Goal: Find specific page/section: Find specific page/section

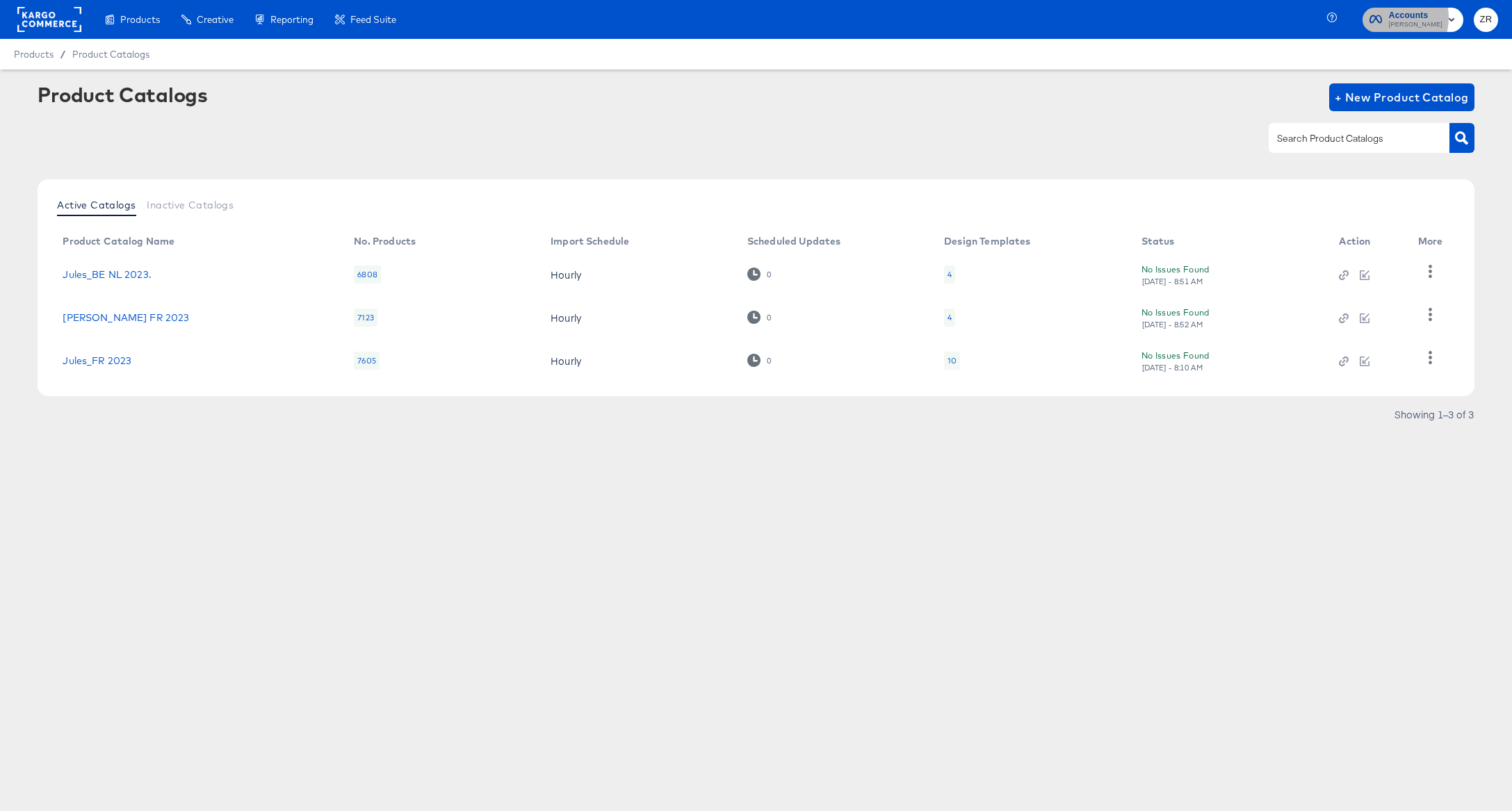
click at [1007, 17] on span "Accounts" at bounding box center [1416, 15] width 54 height 14
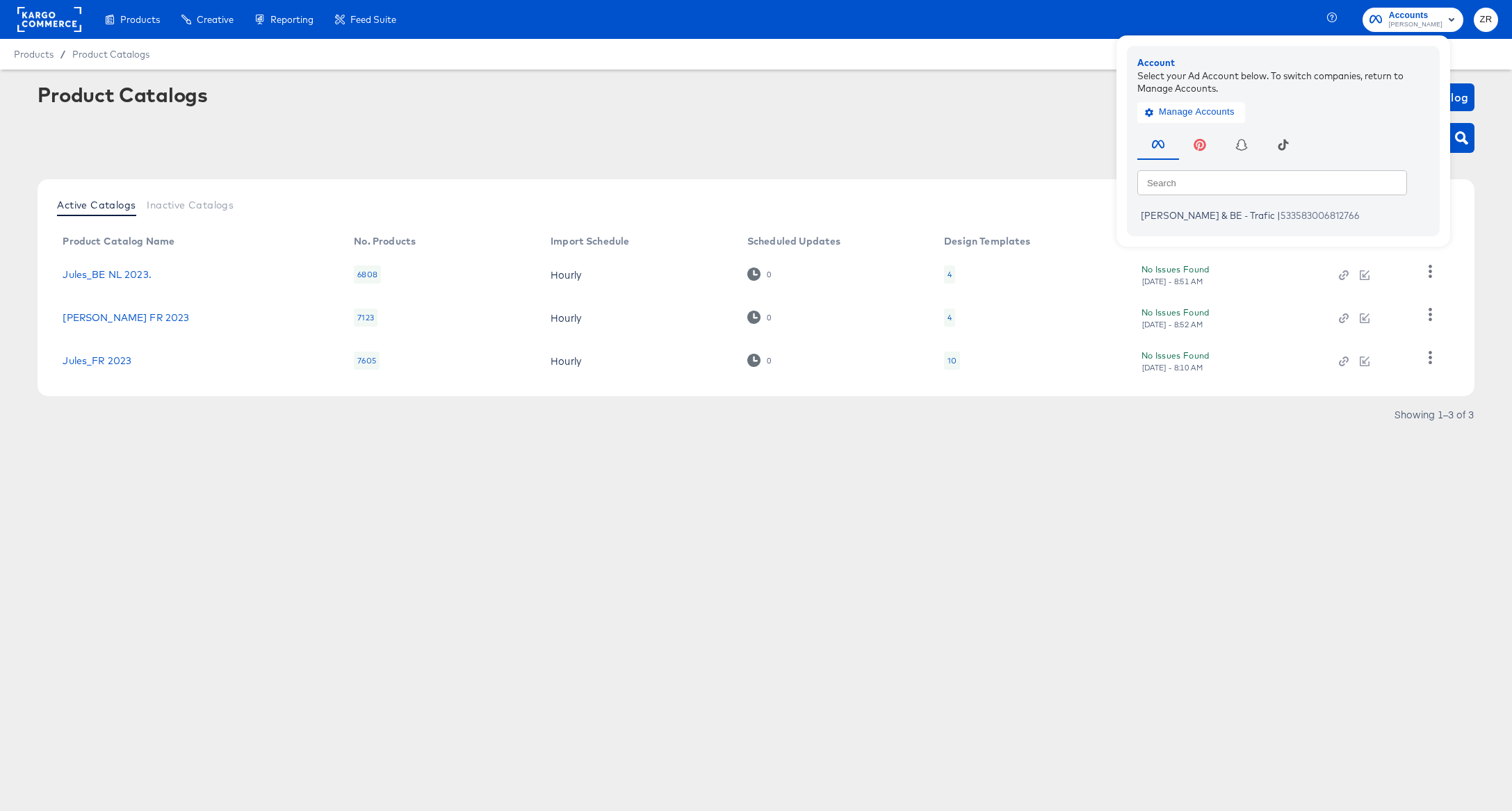
click at [1007, 114] on div "Product Catalogs + New Product Catalog" at bounding box center [756, 126] width 1436 height 85
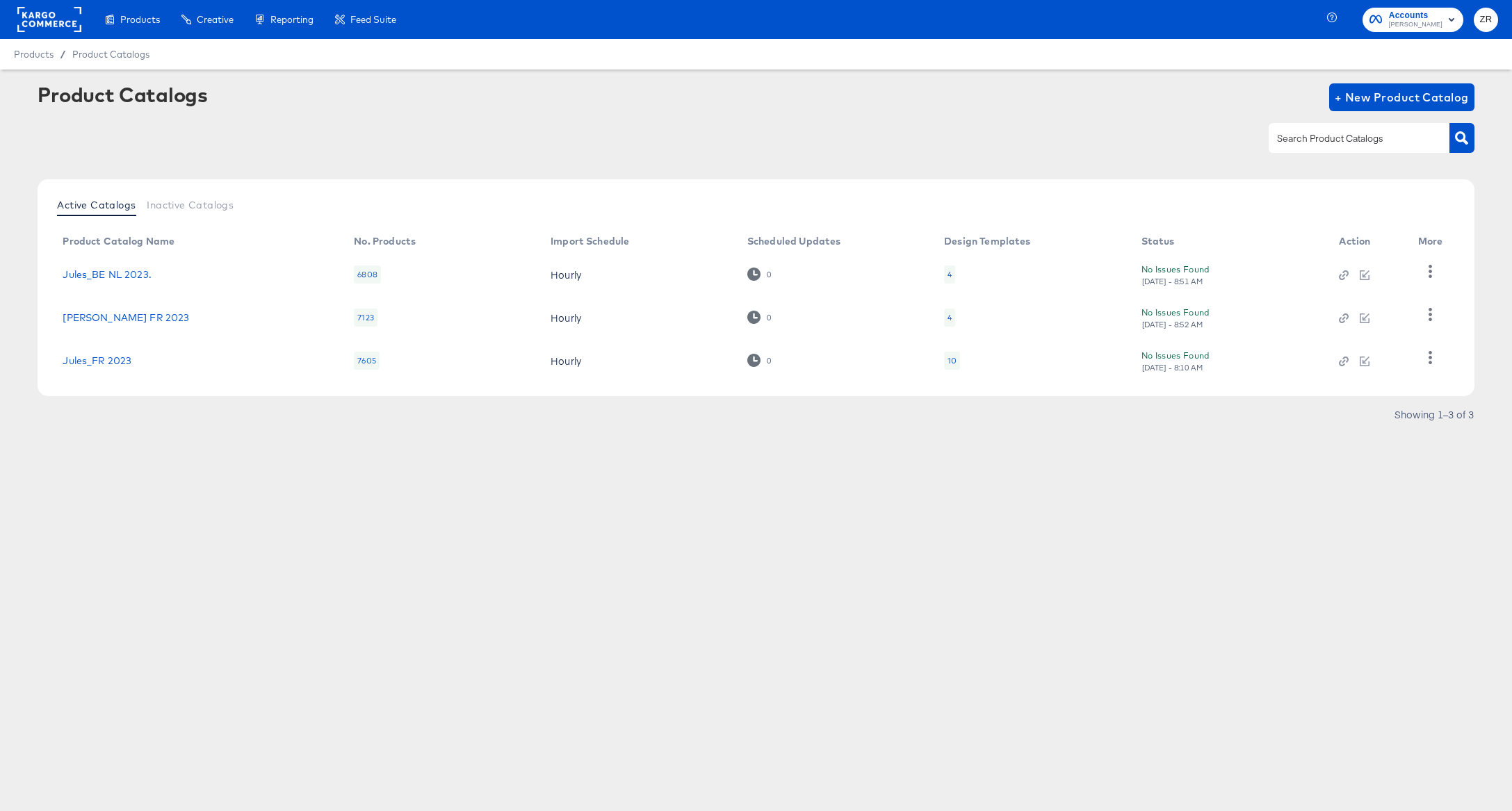
click at [46, 11] on rect at bounding box center [49, 19] width 64 height 25
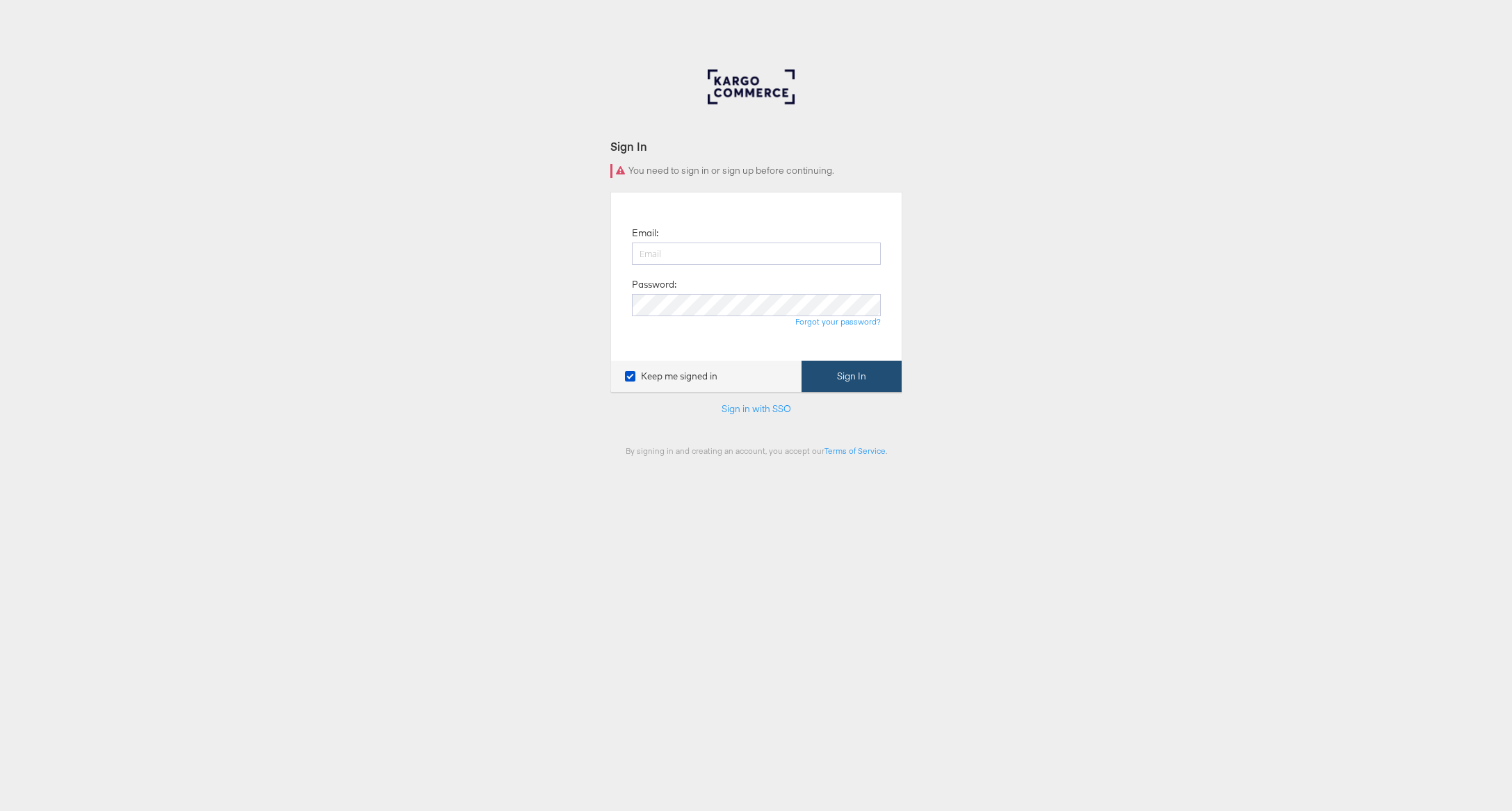
type input "[PERSON_NAME][EMAIL_ADDRESS][PERSON_NAME][DOMAIN_NAME]"
click at [837, 380] on button "Sign In" at bounding box center [851, 376] width 100 height 31
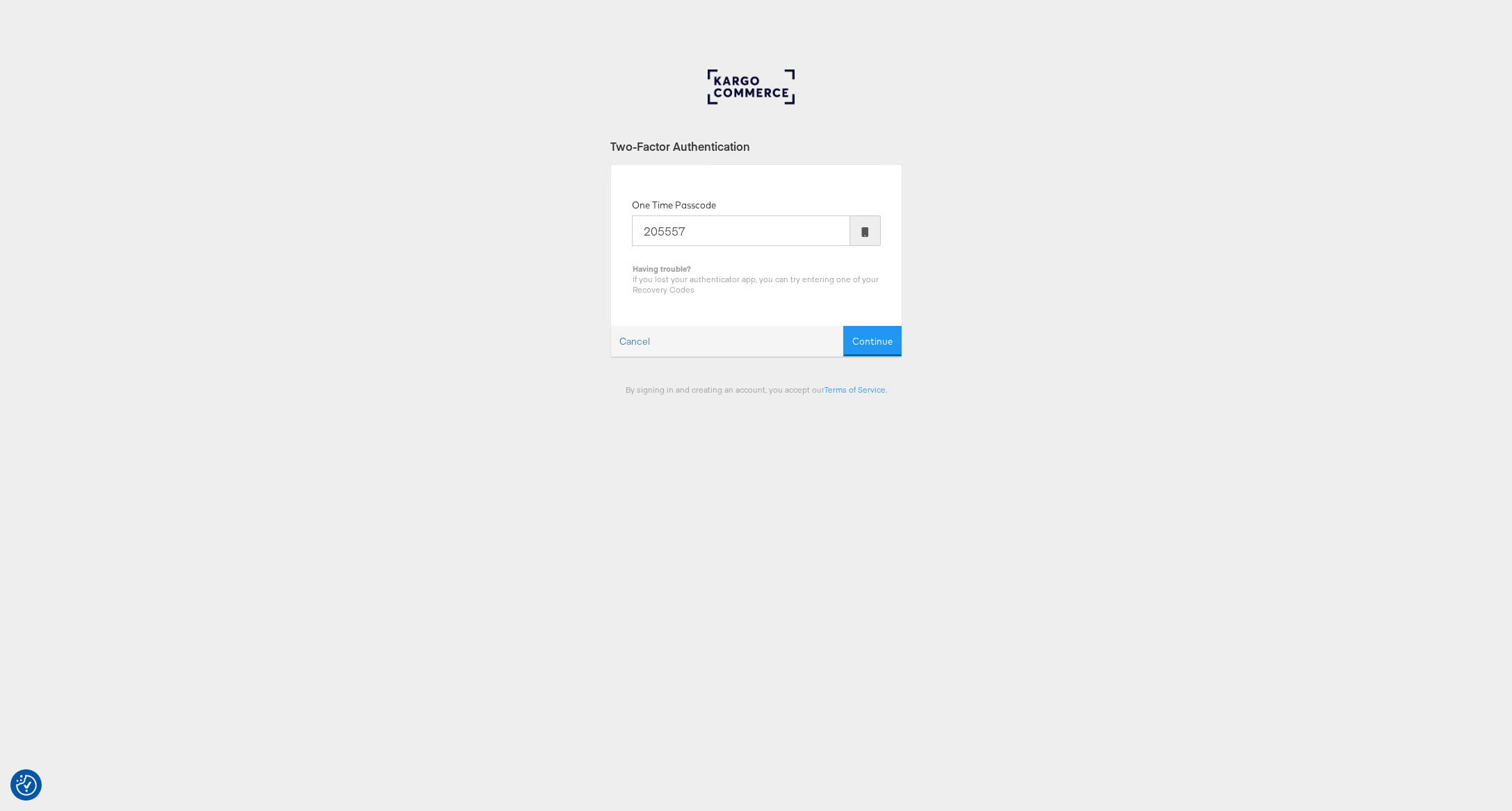
type input "205557"
click at [843, 326] on button "Continue" at bounding box center [872, 341] width 59 height 31
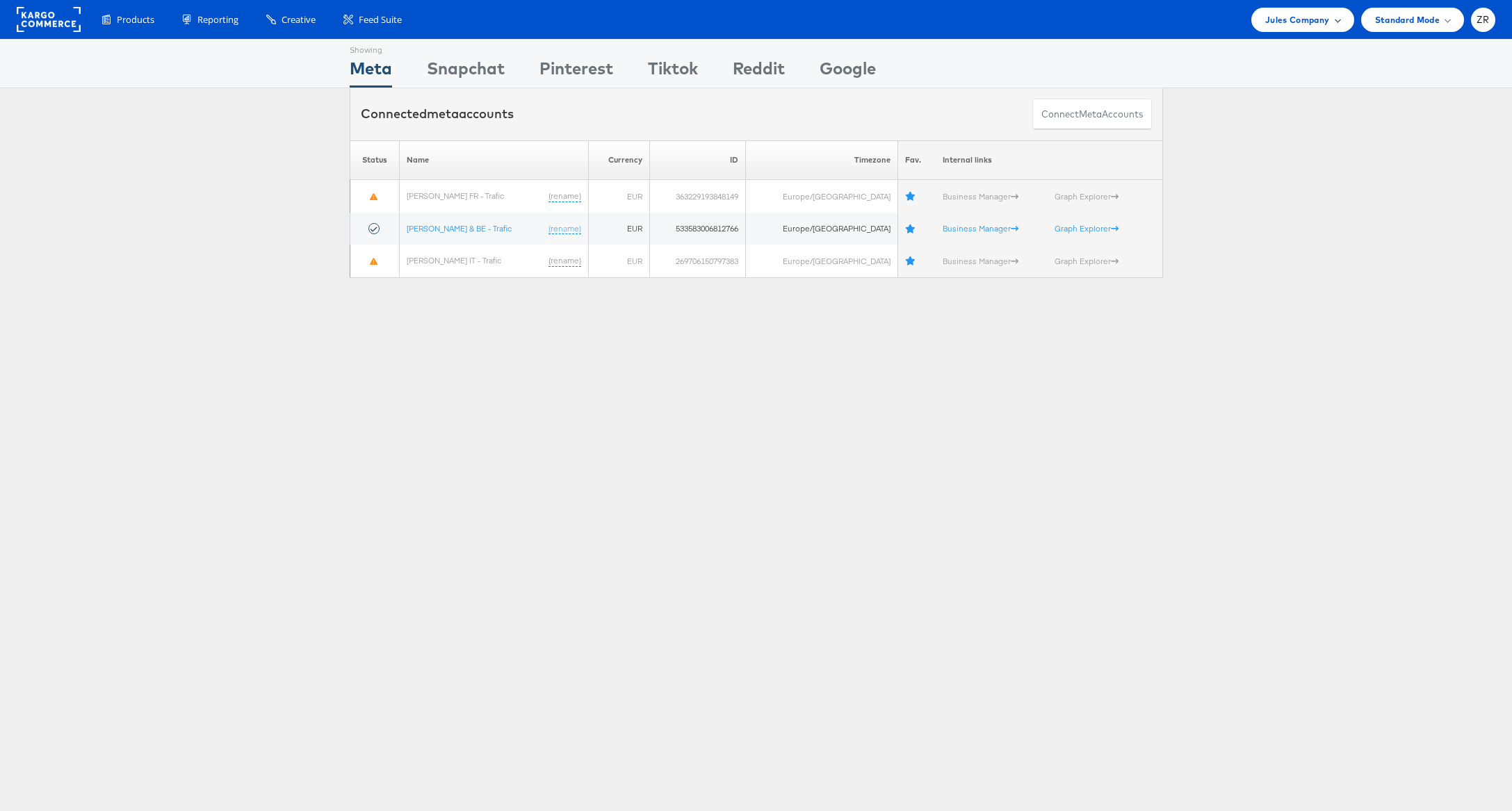
click at [1285, 29] on div "Jules Company" at bounding box center [1302, 20] width 102 height 25
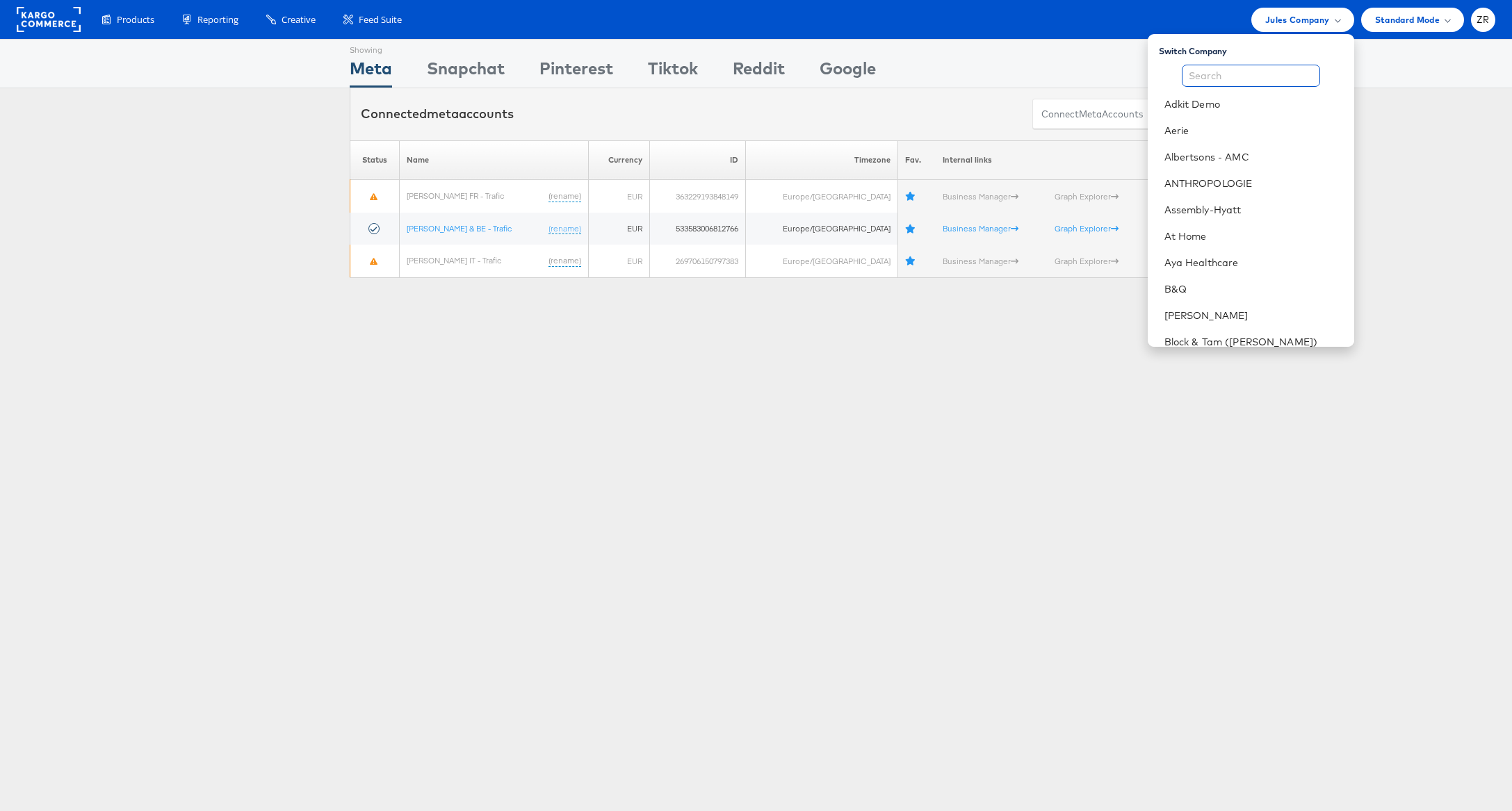
click at [1249, 79] on input "text" at bounding box center [1251, 76] width 138 height 23
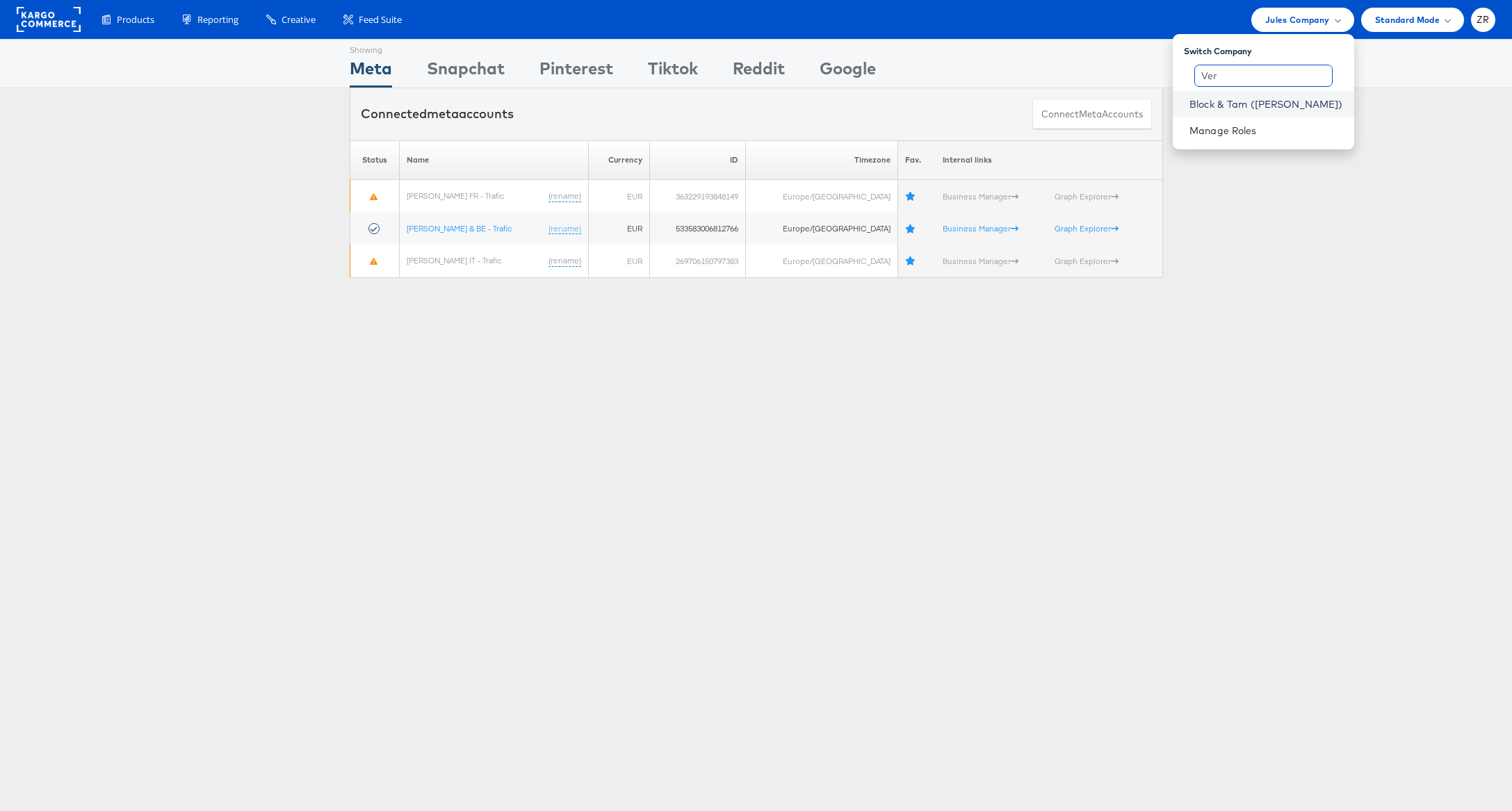
type input "Ver"
click at [1251, 109] on link "Block & Tam (Veronica Beard)" at bounding box center [1266, 104] width 154 height 14
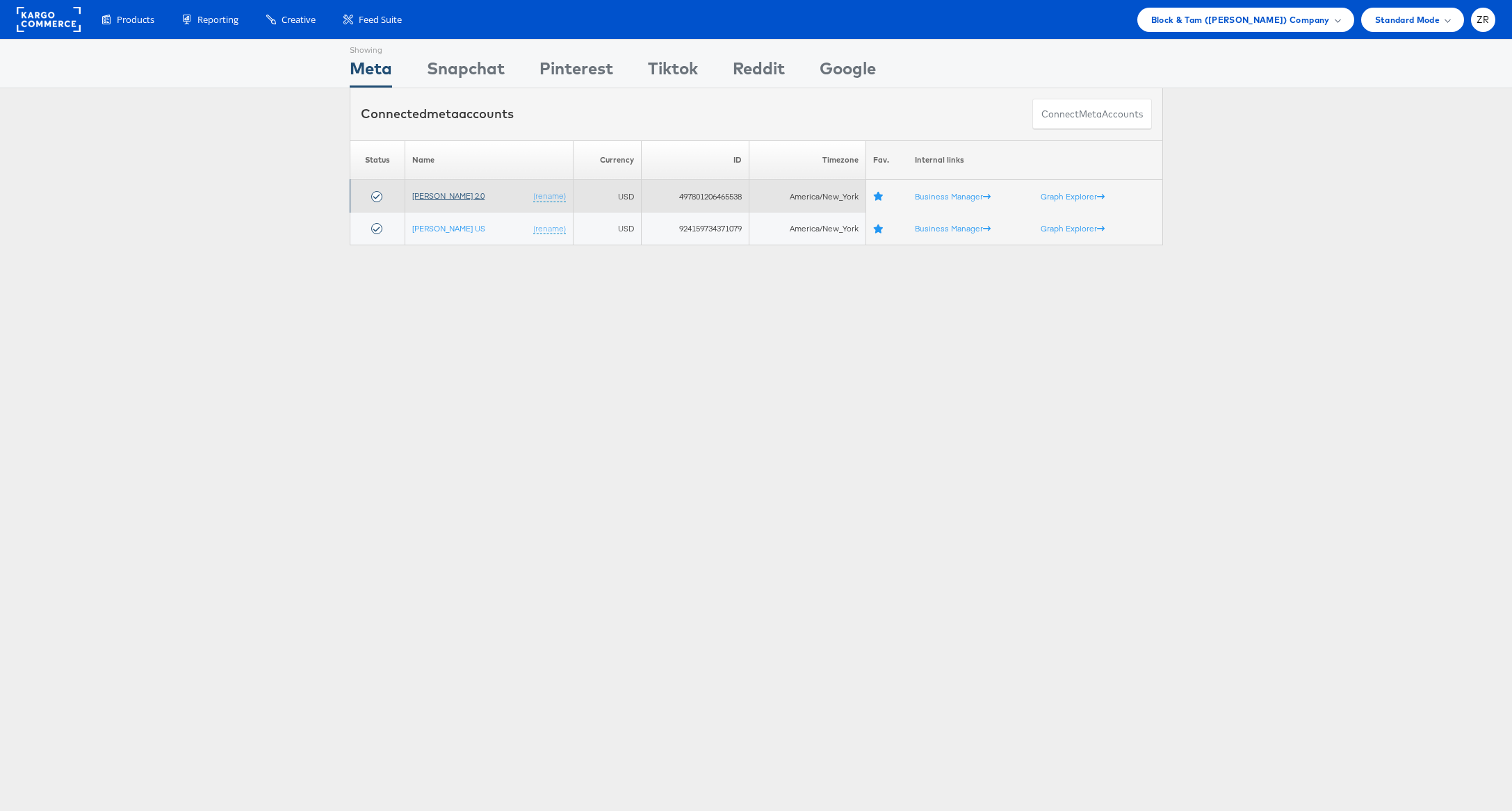
click at [455, 198] on link "[PERSON_NAME] 2.0" at bounding box center [448, 196] width 73 height 10
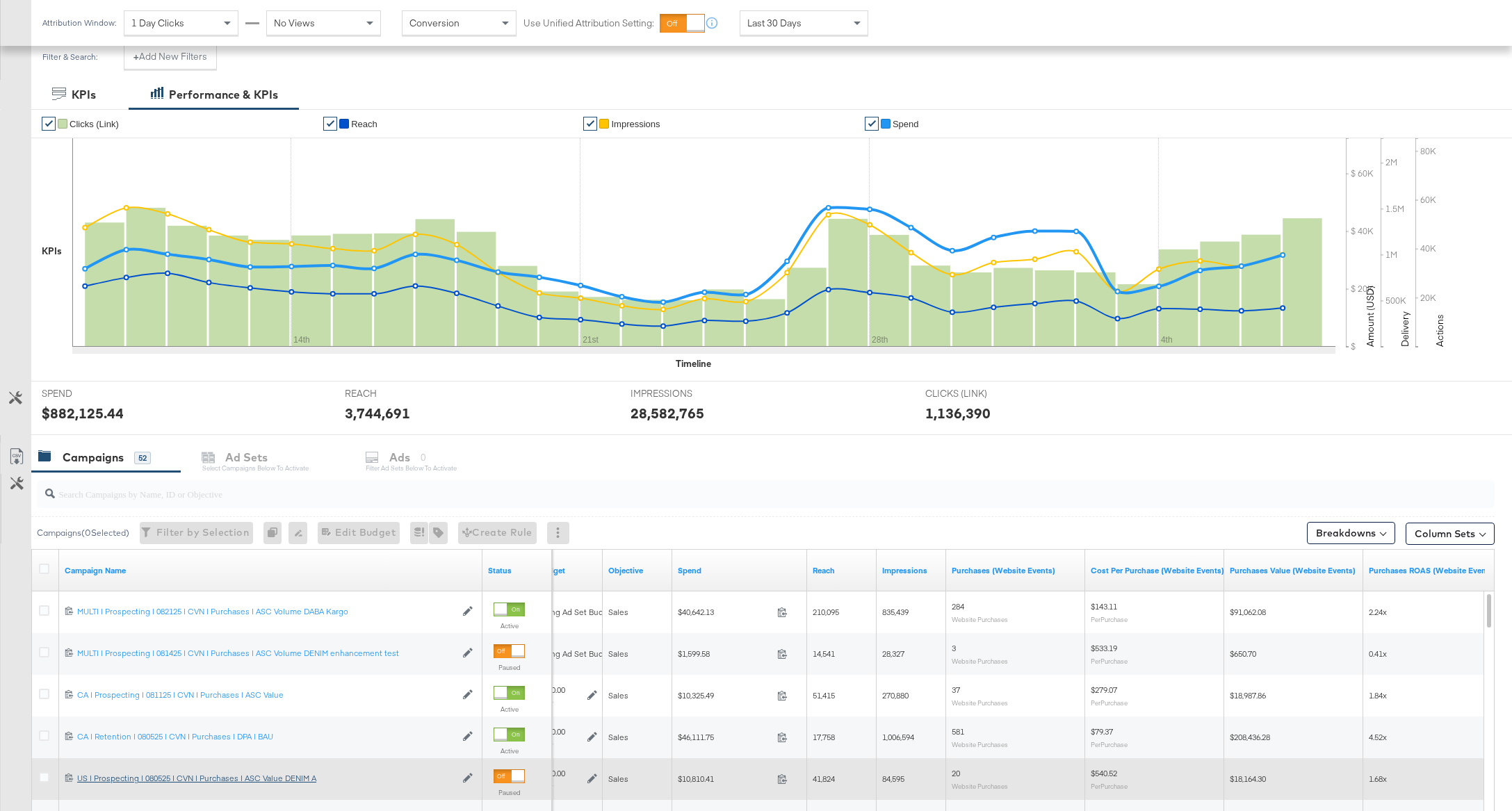
scroll to position [193, 0]
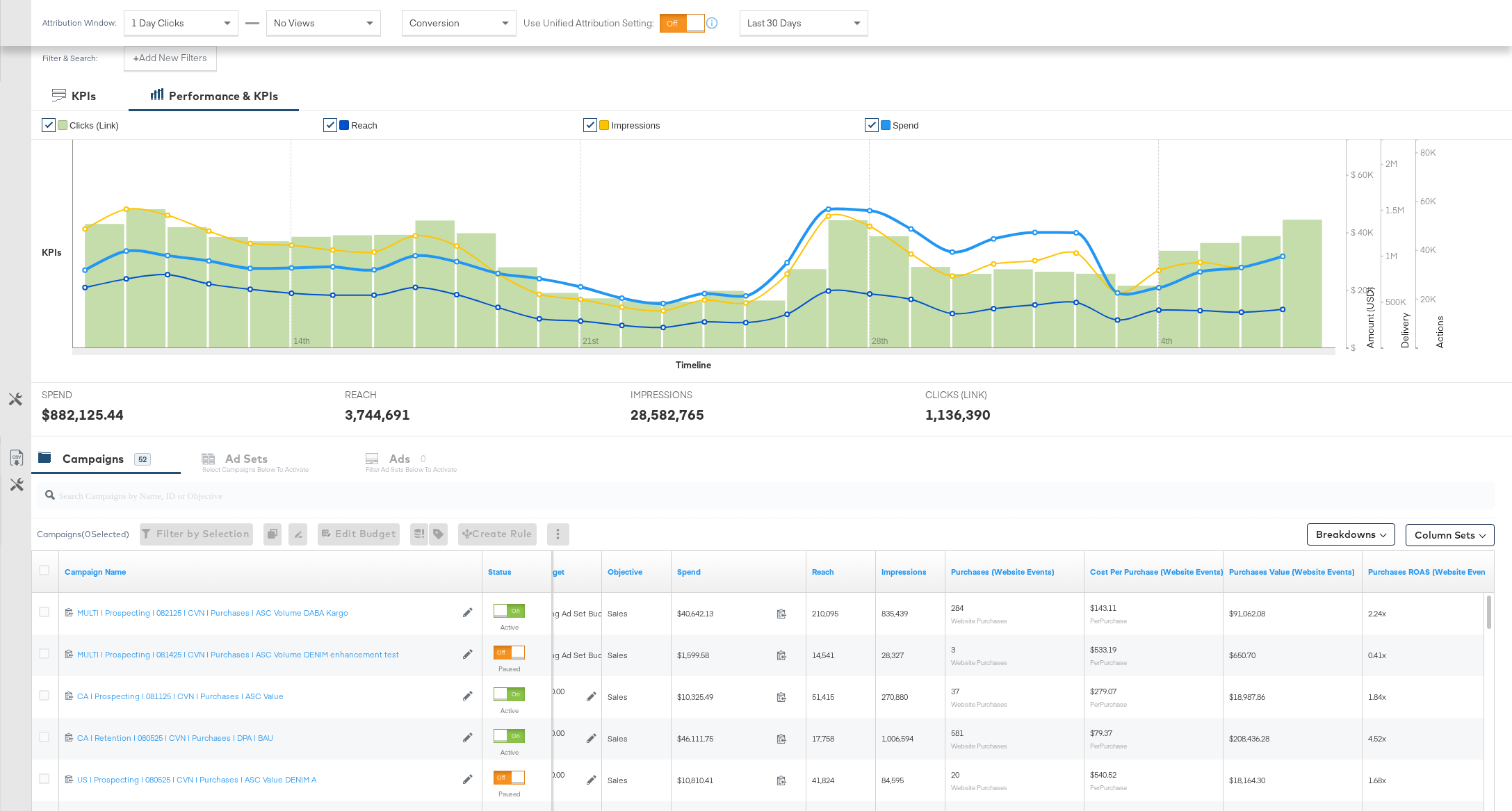
click at [247, 491] on input "search" at bounding box center [707, 490] width 1305 height 27
type input "Multi"
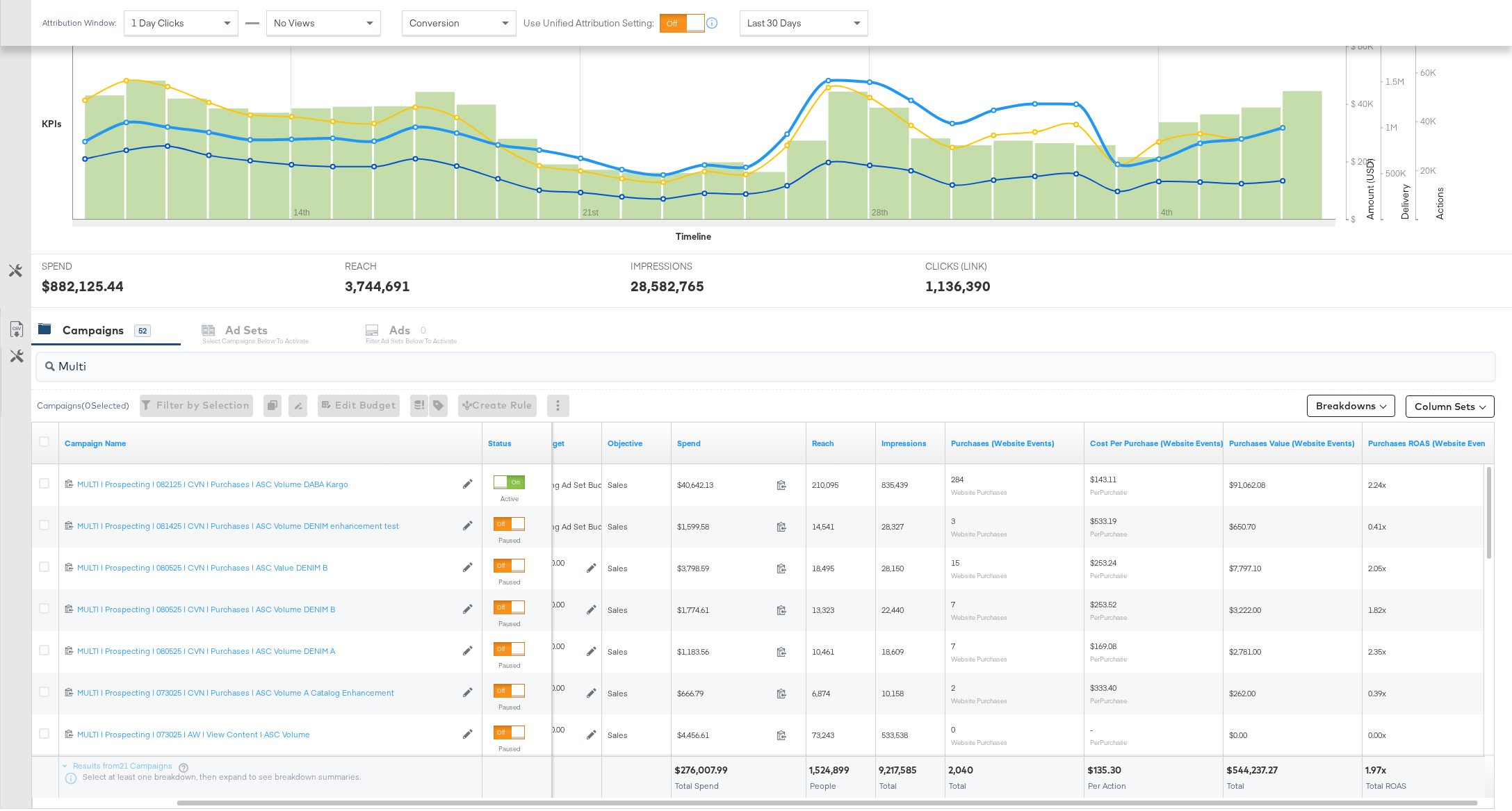
scroll to position [408, 0]
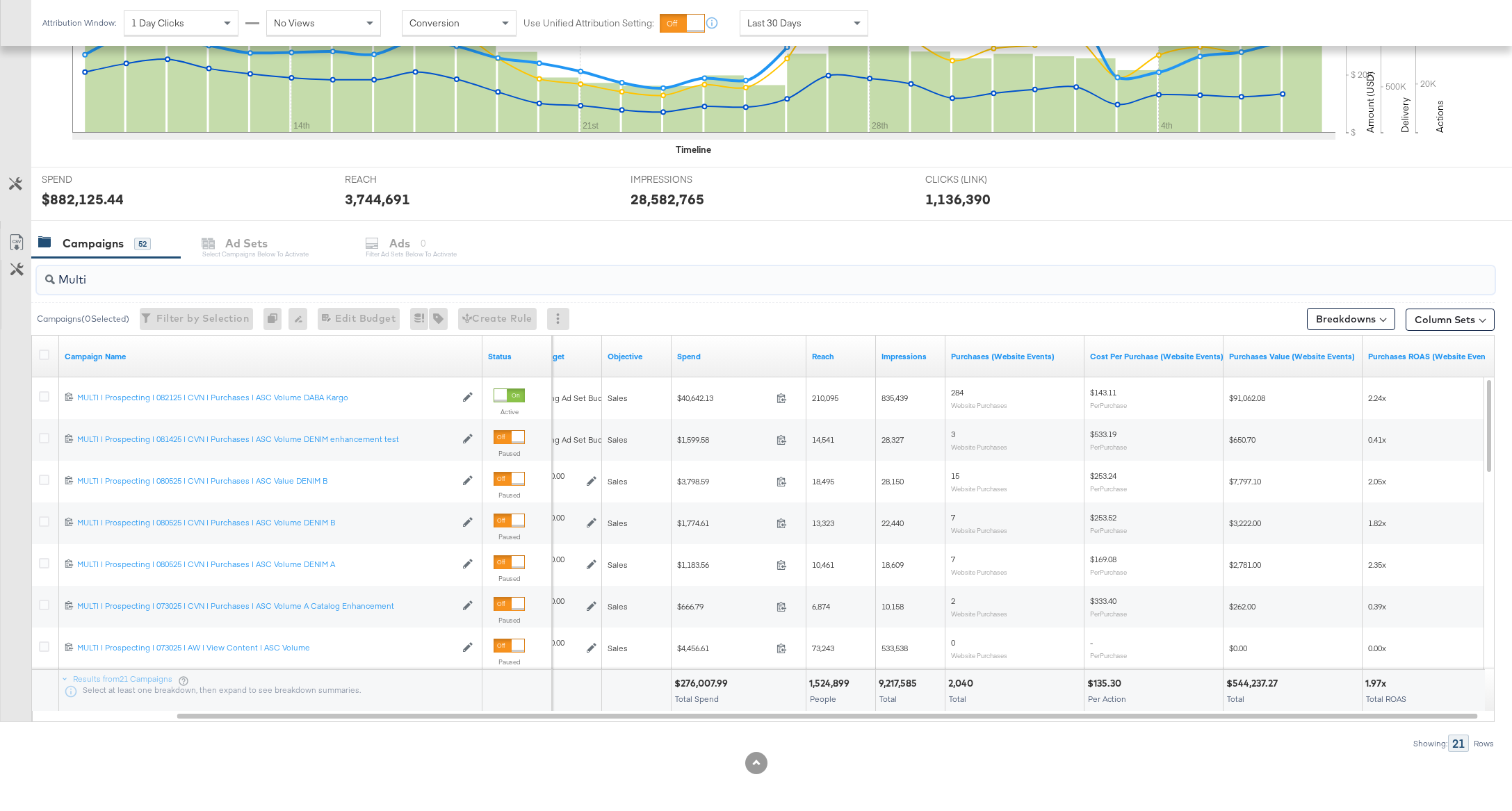
click at [225, 273] on input "Multi" at bounding box center [707, 274] width 1305 height 27
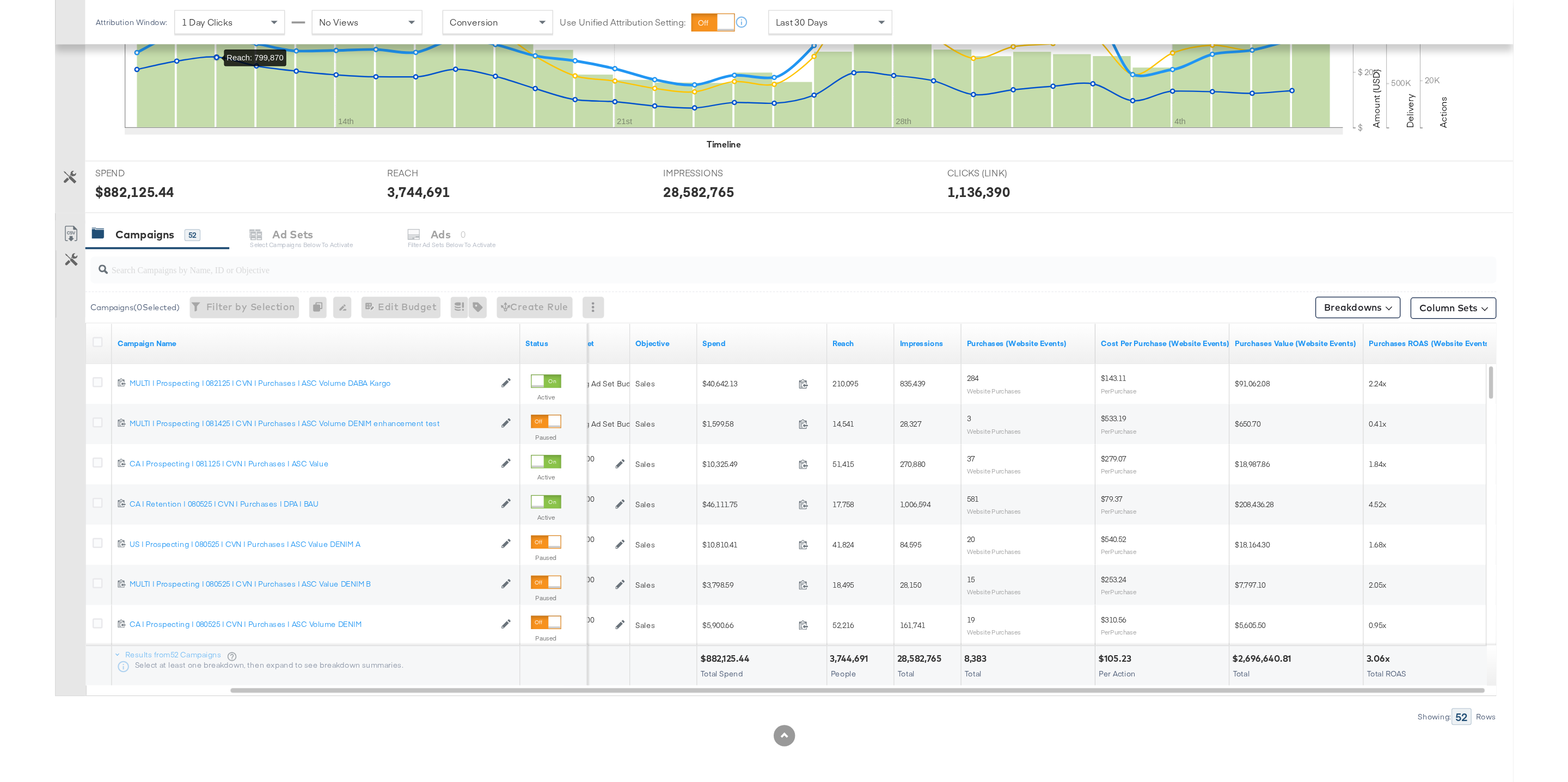
scroll to position [0, 0]
